Goal: Use online tool/utility

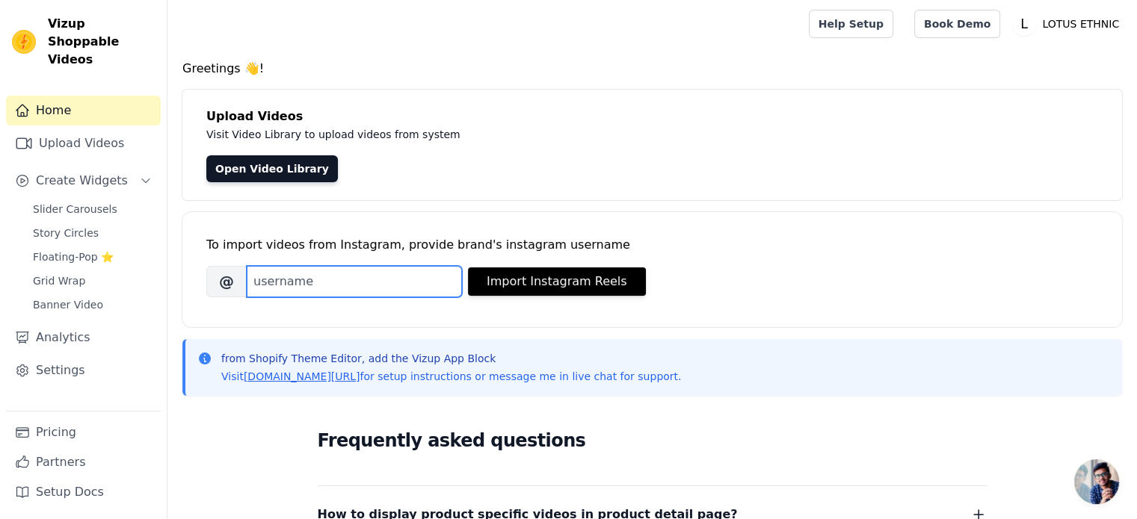
click at [418, 283] on input "Brand's Instagram Username" at bounding box center [354, 281] width 215 height 31
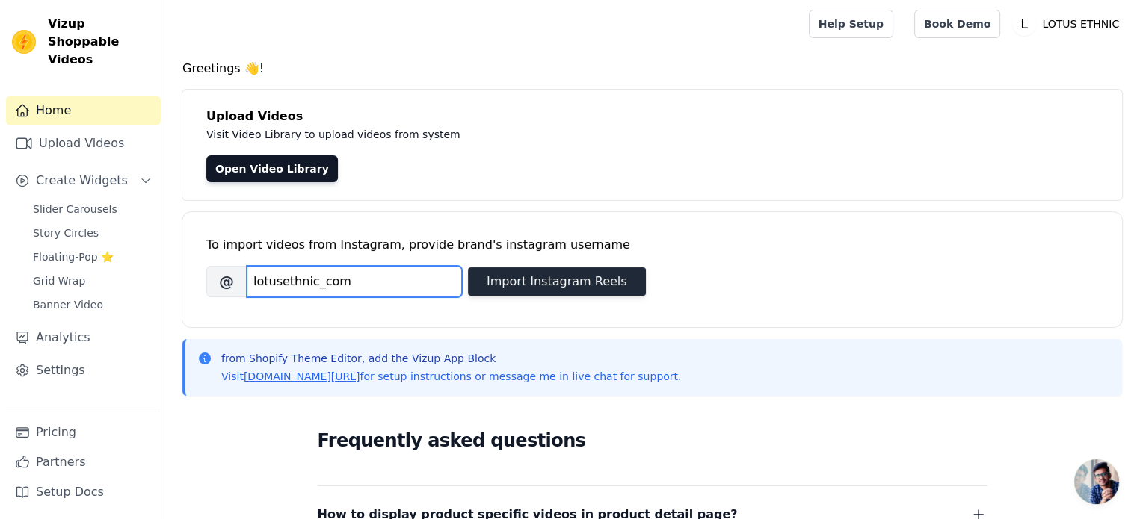
type input "lotusethnic_com"
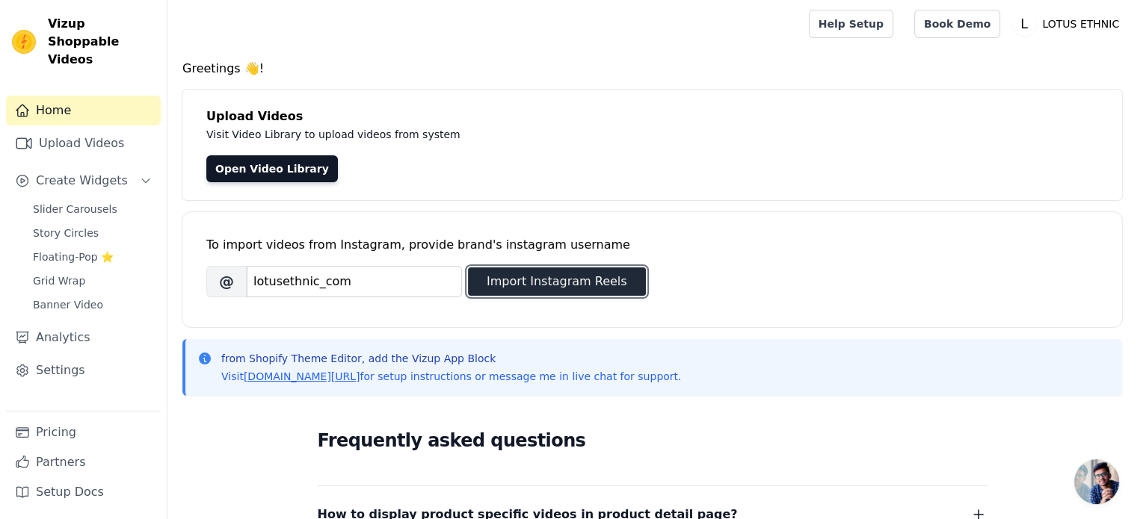
click at [565, 280] on button "Import Instagram Reels" at bounding box center [557, 282] width 178 height 28
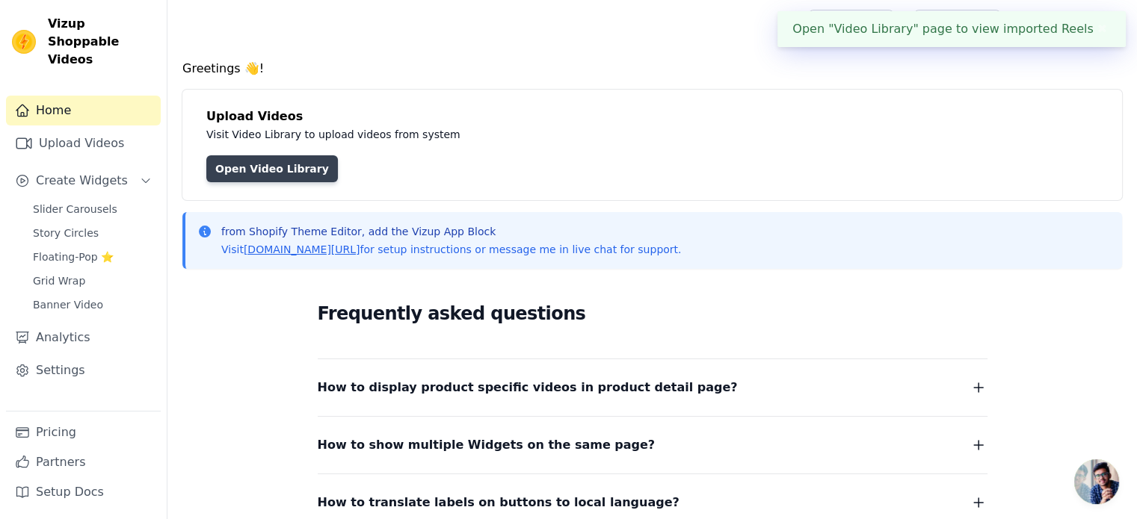
click at [281, 169] on link "Open Video Library" at bounding box center [272, 168] width 132 height 27
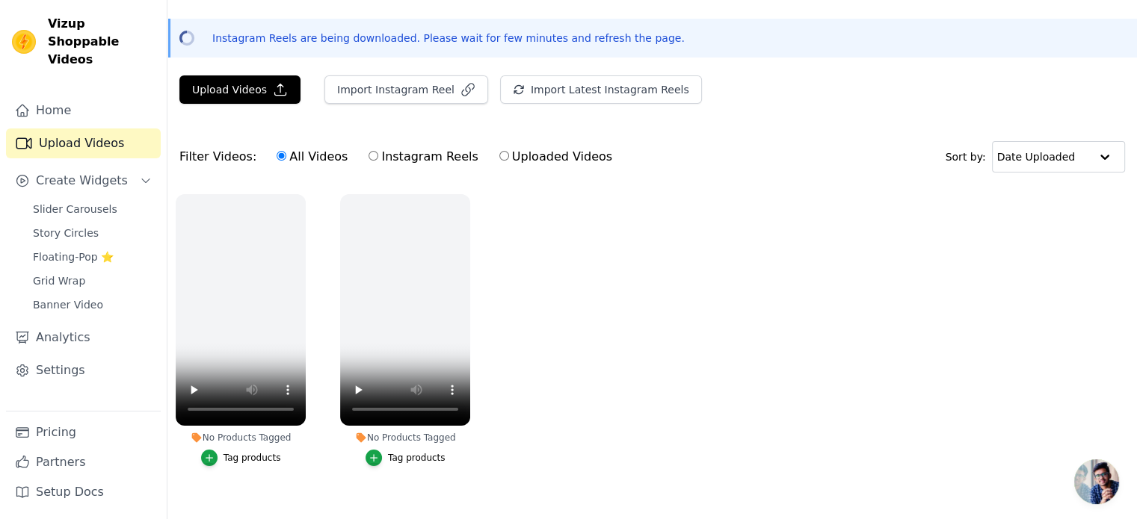
scroll to position [39, 0]
